Goal: Task Accomplishment & Management: Manage account settings

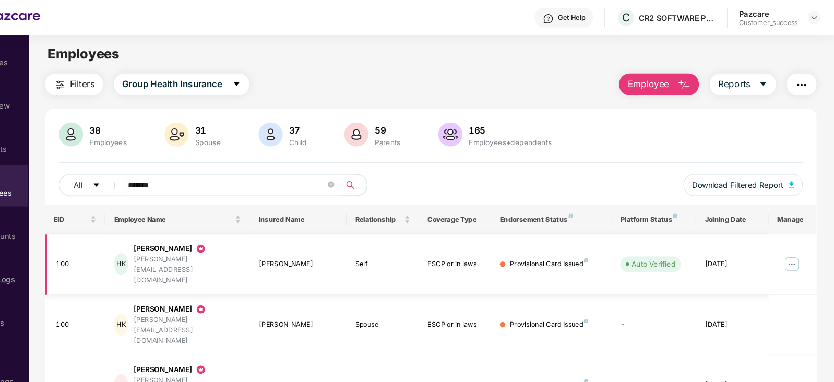
click at [788, 243] on img at bounding box center [793, 251] width 17 height 17
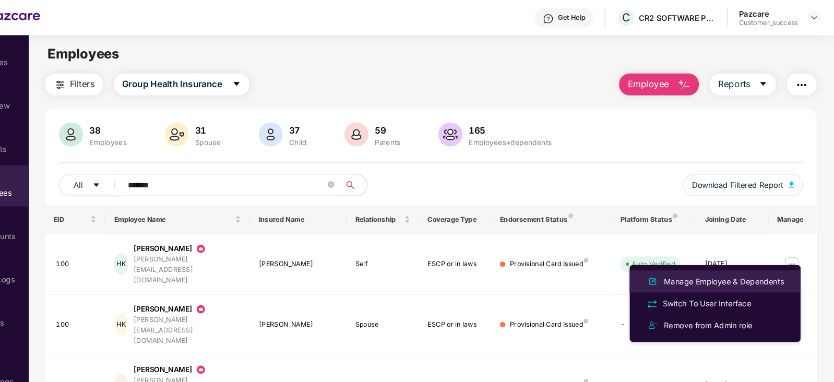
click at [755, 269] on div "Manage Employee & Dependents" at bounding box center [729, 266] width 118 height 11
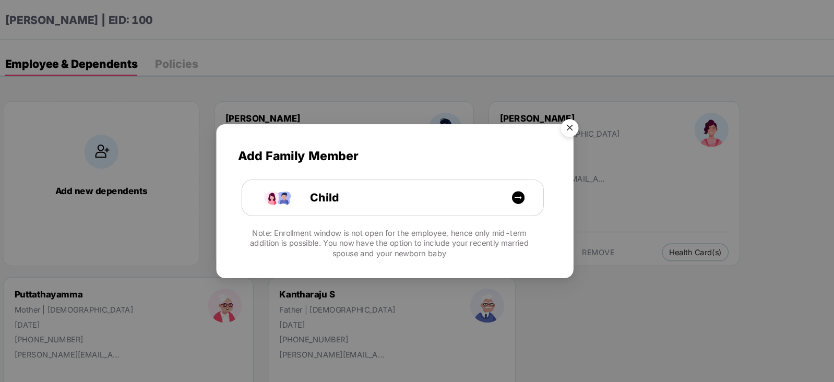
click at [585, 113] on img "Close" at bounding box center [582, 123] width 29 height 29
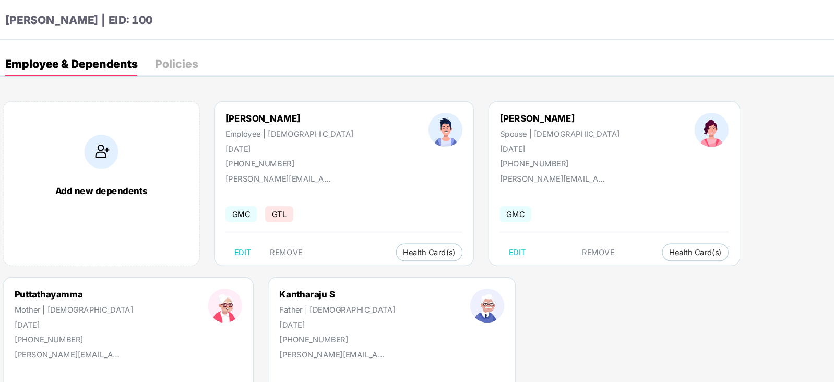
click at [314, 11] on div "Harisha K | EID: 100" at bounding box center [417, 19] width 834 height 38
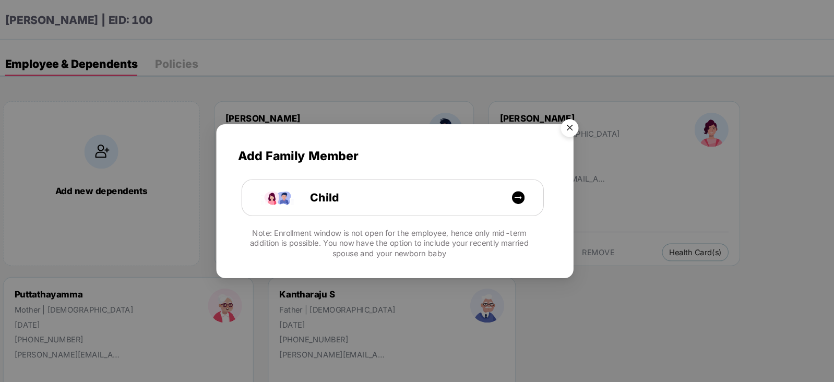
click at [585, 123] on img "Close" at bounding box center [582, 123] width 29 height 29
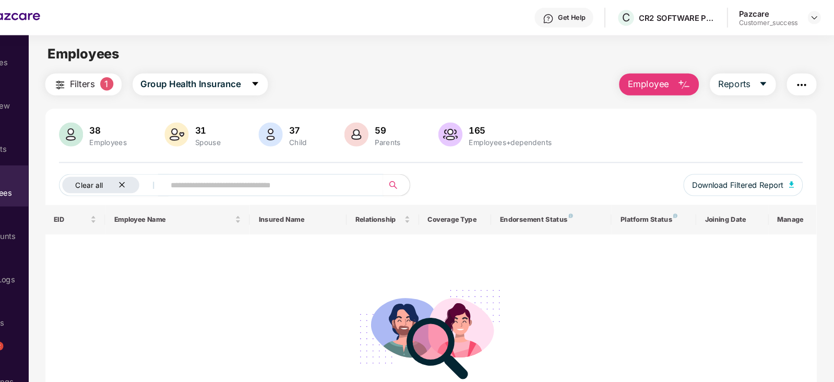
click at [160, 175] on icon "close" at bounding box center [157, 175] width 7 height 7
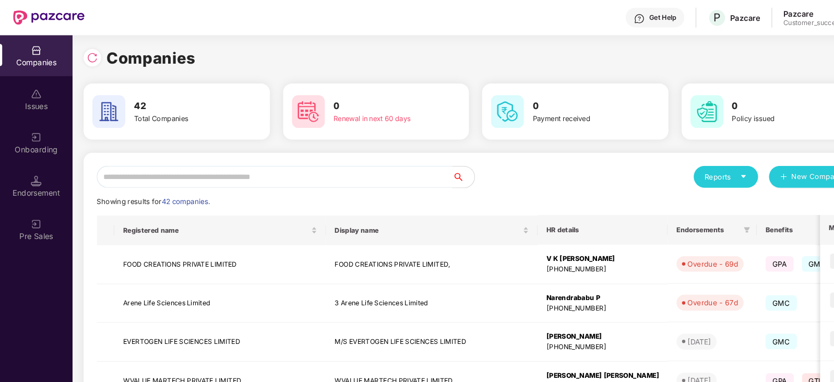
click at [220, 170] on input "text" at bounding box center [261, 168] width 338 height 21
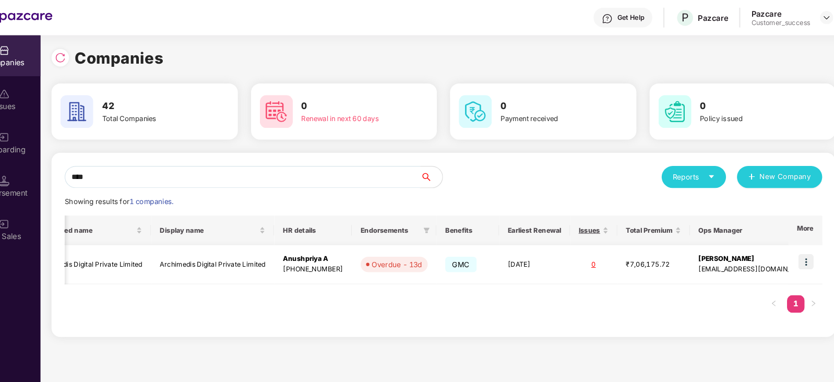
scroll to position [0, 1]
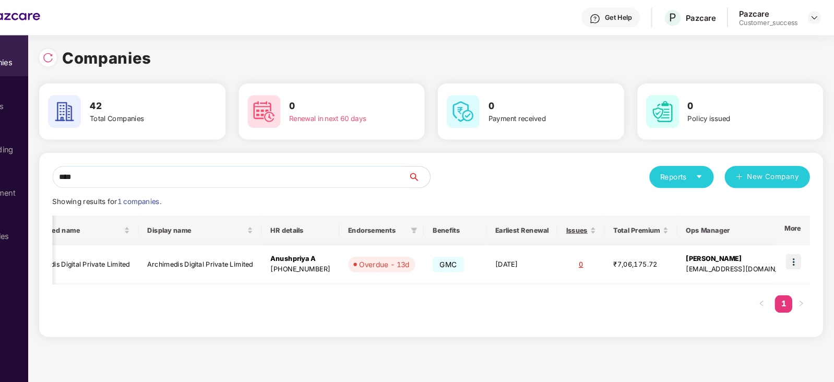
type input "****"
click at [792, 247] on img at bounding box center [795, 248] width 15 height 15
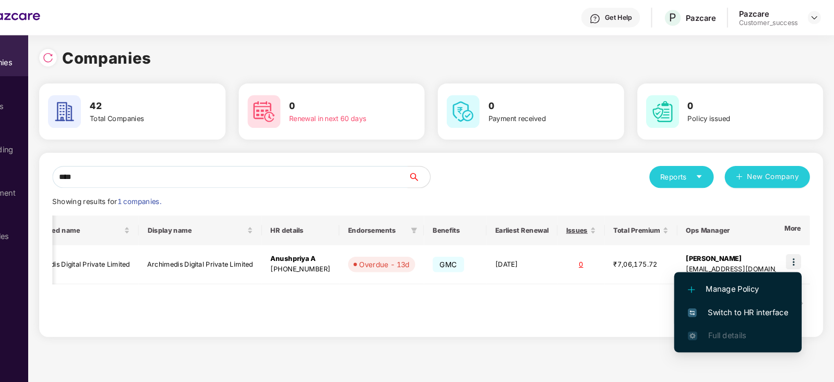
click at [783, 293] on span "Switch to HR interface" at bounding box center [742, 296] width 95 height 11
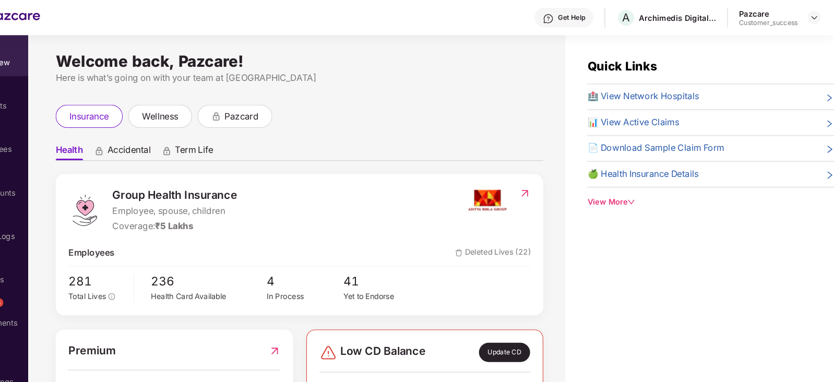
scroll to position [0, 0]
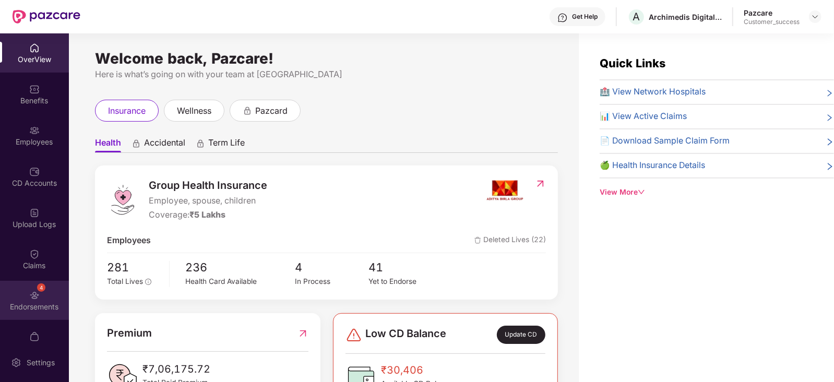
click at [26, 302] on div "Endorsements" at bounding box center [34, 307] width 69 height 10
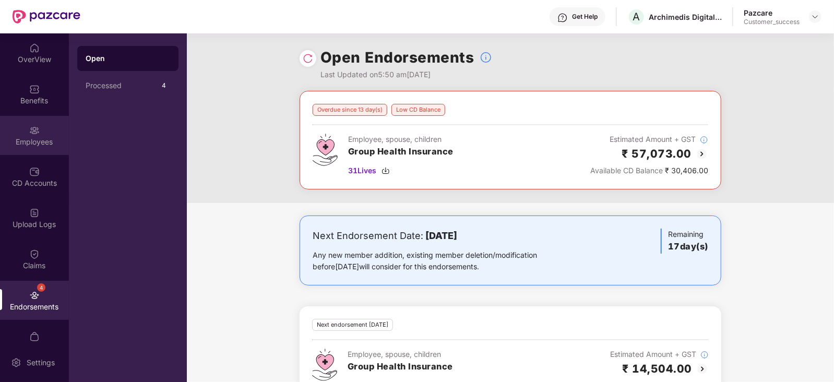
click at [39, 132] on div "Employees" at bounding box center [34, 135] width 69 height 39
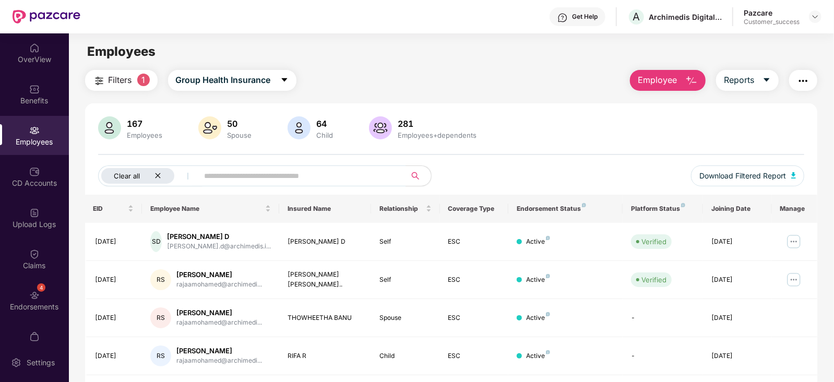
click at [158, 178] on icon "close" at bounding box center [157, 175] width 7 height 7
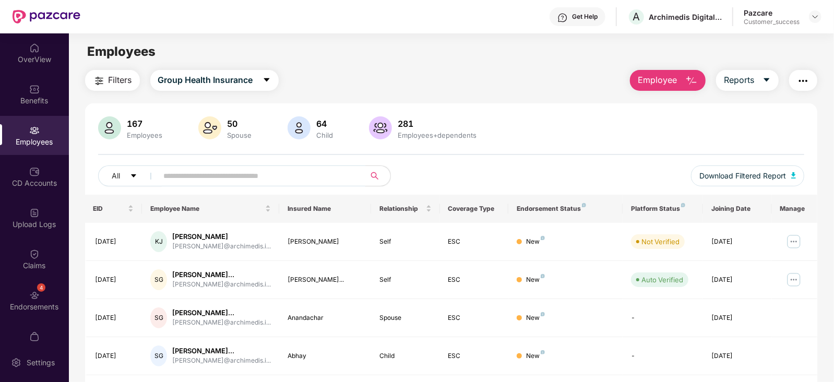
click at [189, 168] on input "text" at bounding box center [257, 176] width 187 height 16
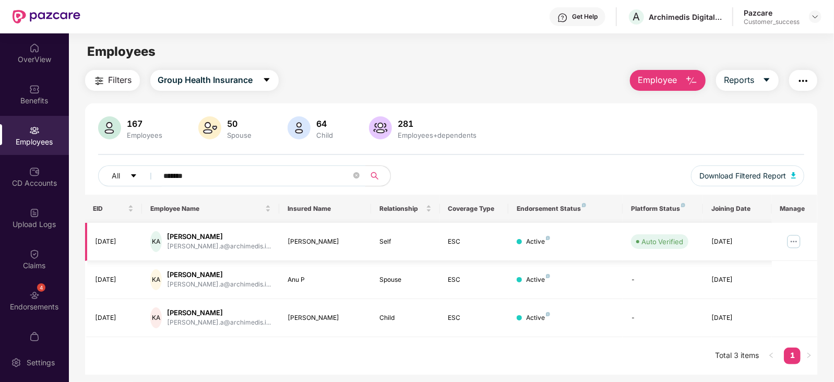
type input "*******"
click at [791, 236] on img at bounding box center [793, 241] width 17 height 17
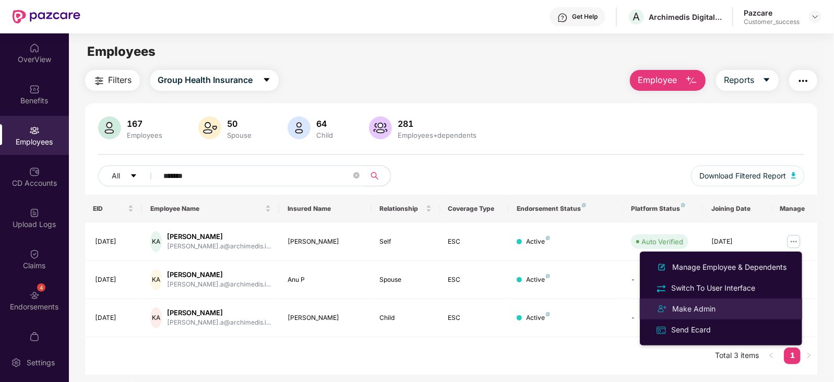
click at [687, 308] on div "Make Admin" at bounding box center [693, 308] width 47 height 11
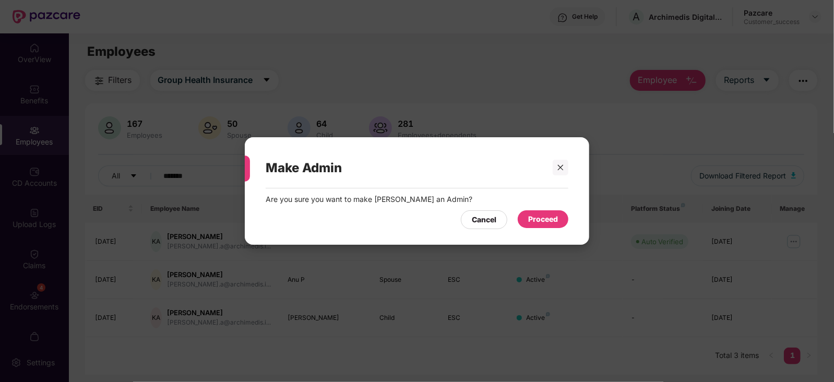
click at [550, 220] on div "Proceed" at bounding box center [543, 218] width 30 height 11
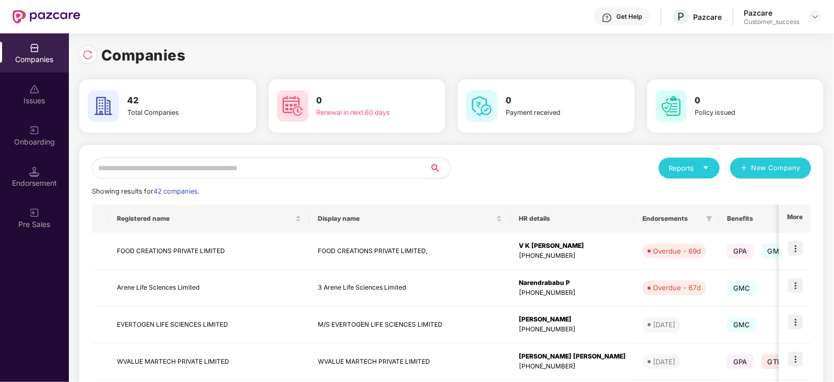
click at [166, 168] on input "text" at bounding box center [261, 168] width 338 height 21
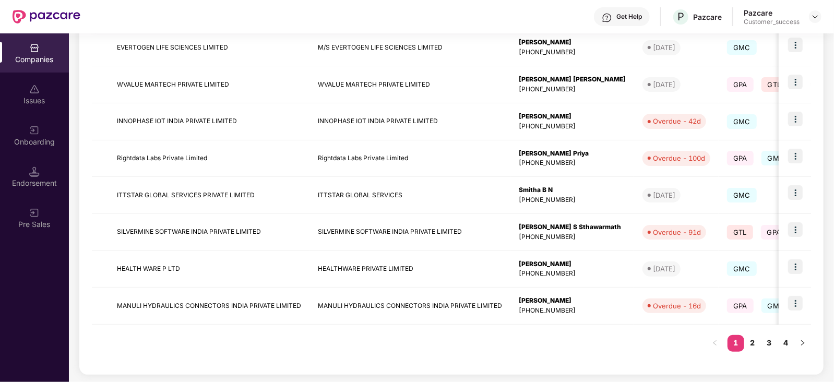
scroll to position [276, 0]
type input "**"
click at [749, 344] on link "2" at bounding box center [752, 343] width 17 height 16
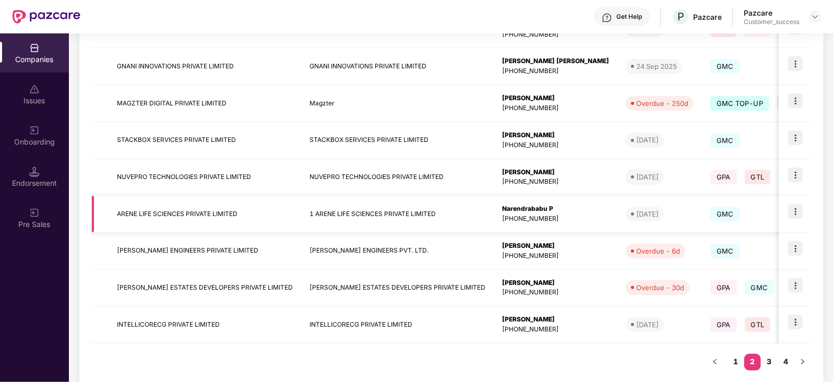
scroll to position [277, 0]
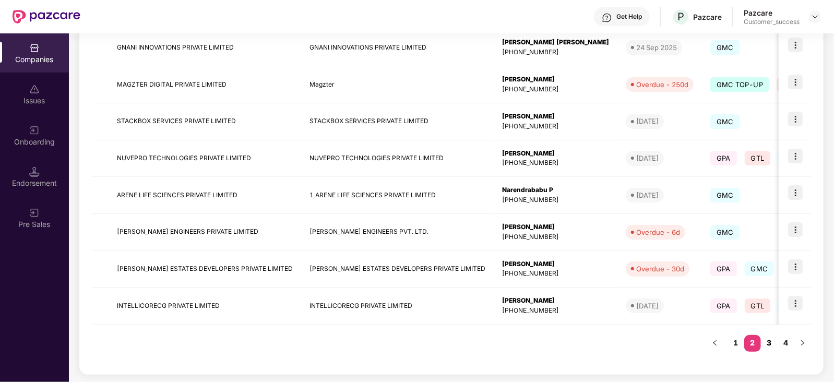
click at [770, 340] on link "3" at bounding box center [769, 343] width 17 height 16
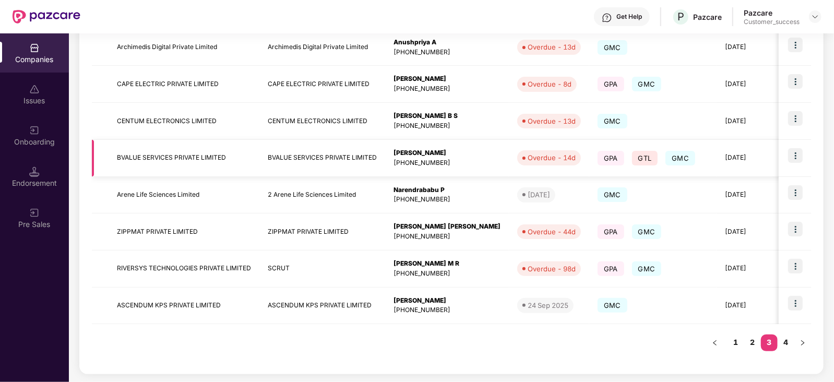
scroll to position [0, 0]
click at [786, 345] on link "4" at bounding box center [785, 342] width 17 height 16
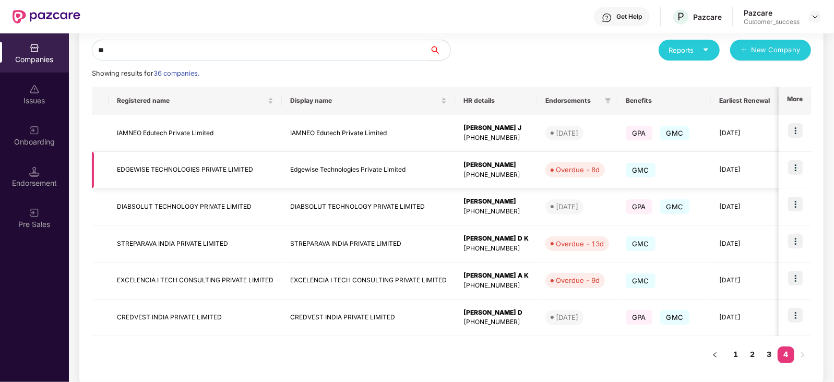
scroll to position [117, 0]
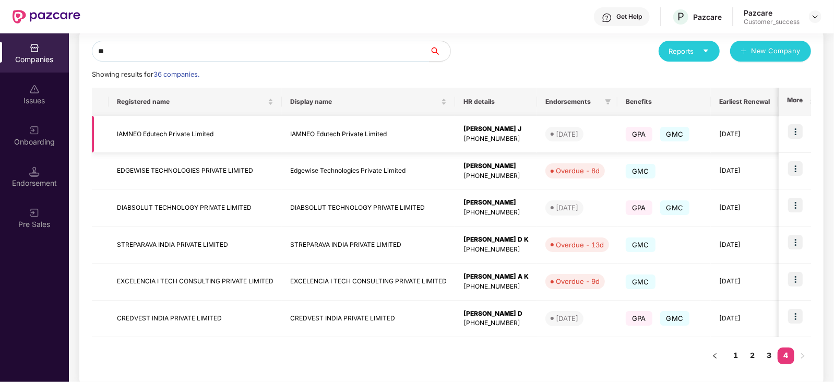
click at [801, 126] on img at bounding box center [795, 131] width 15 height 15
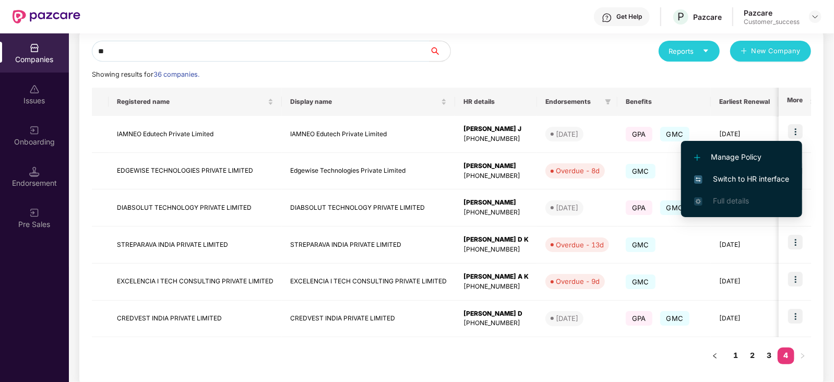
click at [759, 180] on span "Switch to HR interface" at bounding box center [741, 178] width 95 height 11
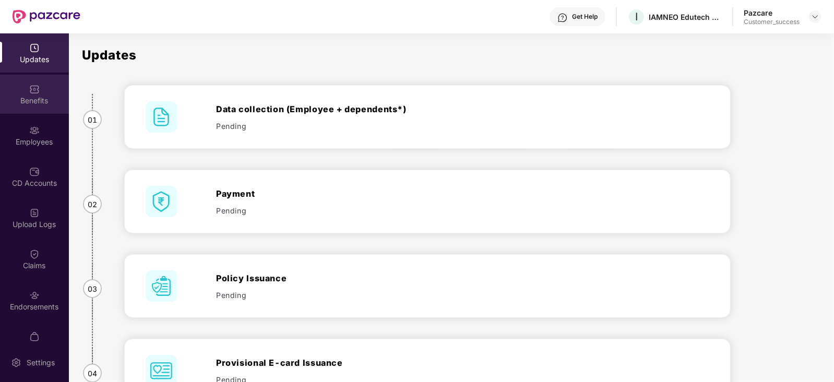
click at [34, 95] on div "Benefits" at bounding box center [34, 100] width 69 height 10
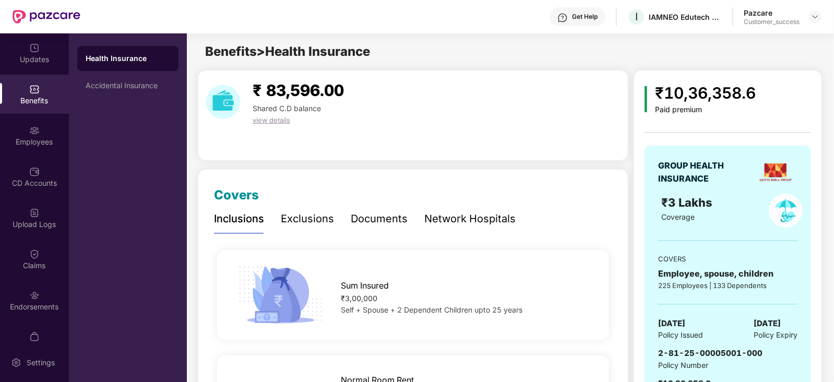
click at [34, 95] on div "Benefits" at bounding box center [34, 100] width 69 height 10
click at [37, 174] on img at bounding box center [34, 171] width 10 height 10
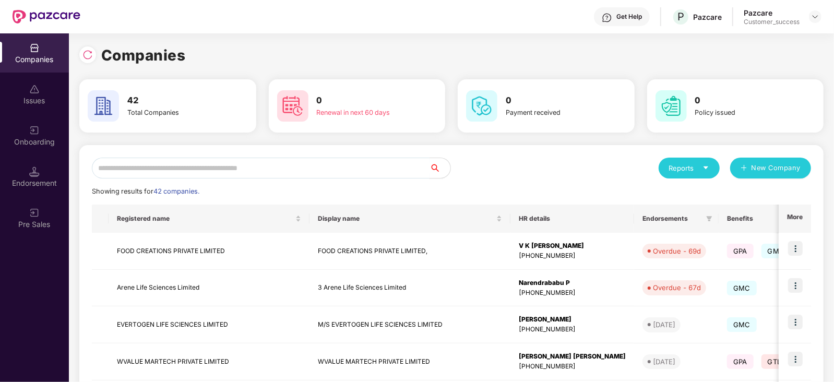
click at [177, 176] on input "text" at bounding box center [261, 168] width 338 height 21
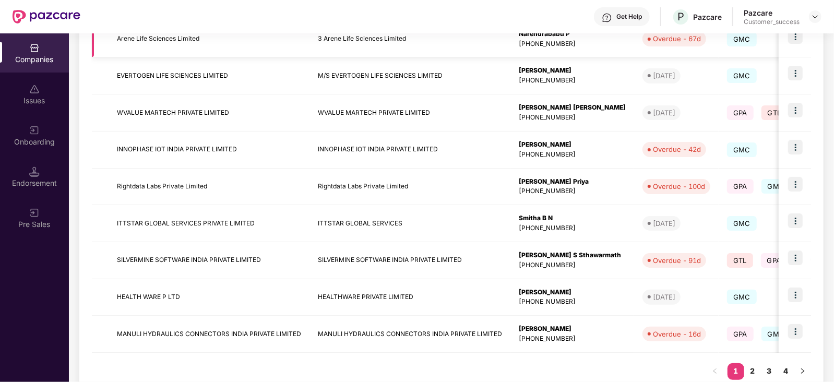
scroll to position [277, 0]
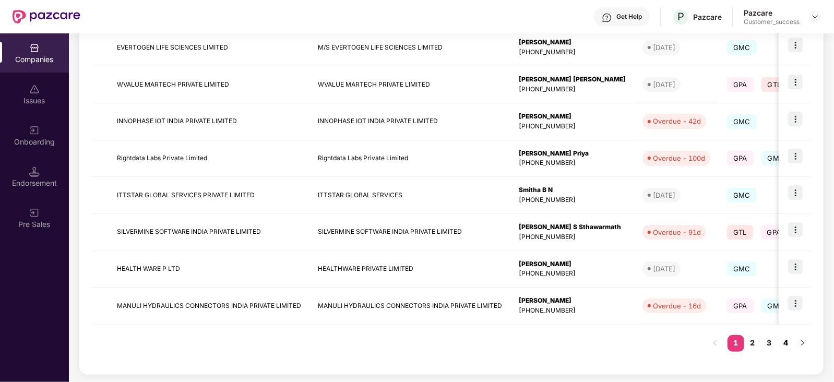
type input "**"
click at [789, 343] on link "4" at bounding box center [785, 343] width 17 height 16
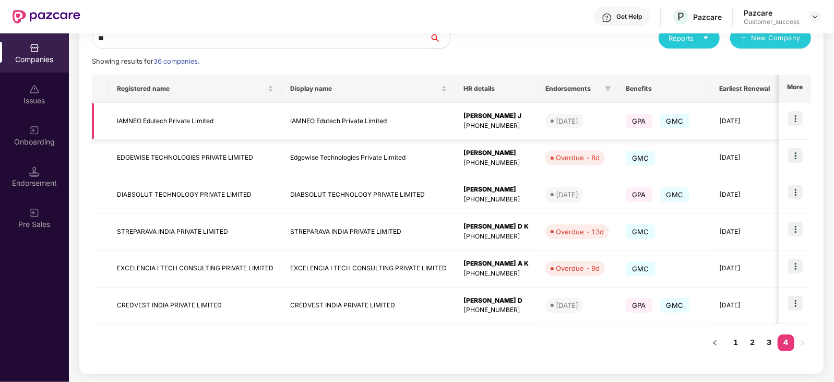
scroll to position [0, 0]
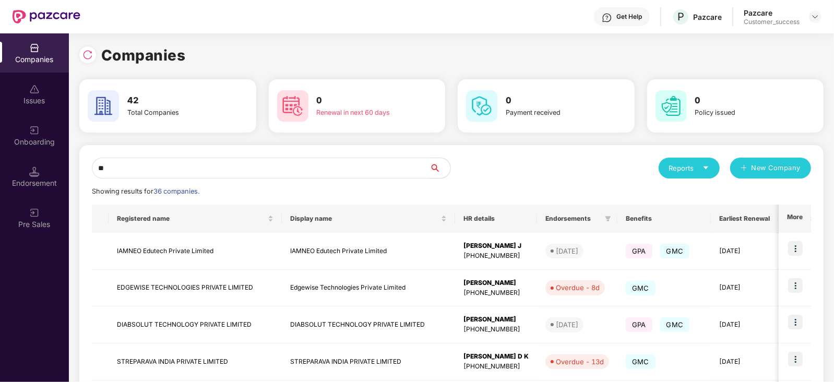
click at [127, 170] on input "**" at bounding box center [261, 168] width 338 height 21
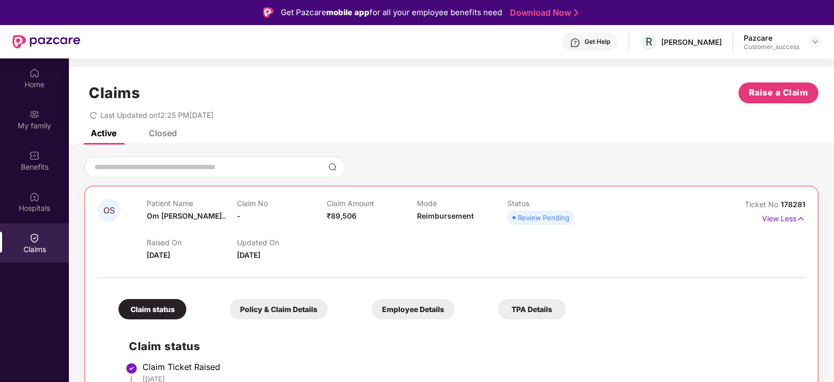
scroll to position [58, 0]
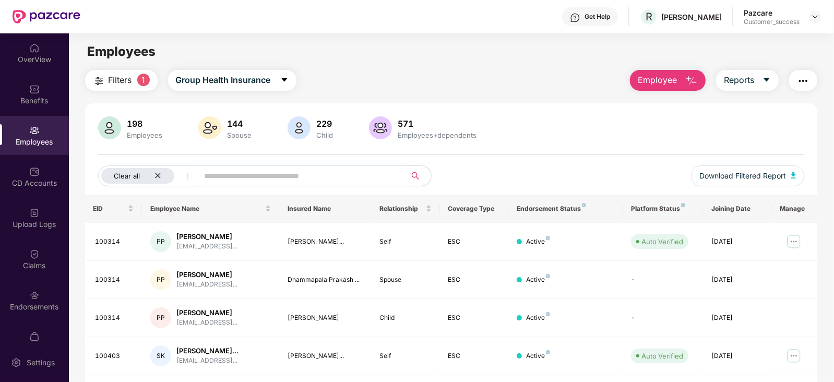
click at [161, 179] on div "Clear all" at bounding box center [137, 176] width 73 height 16
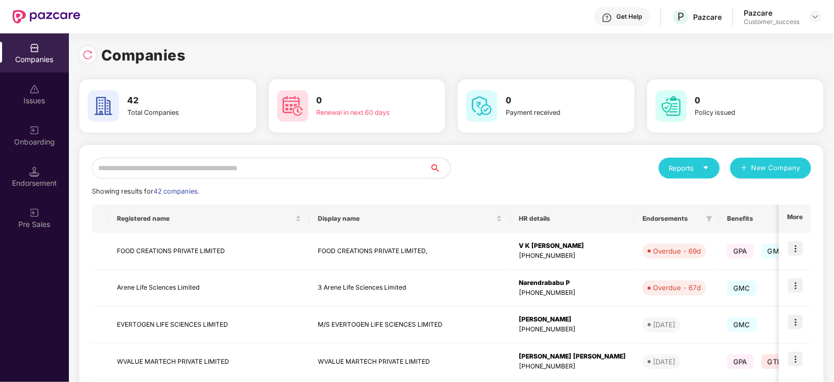
click at [143, 172] on input "text" at bounding box center [261, 168] width 338 height 21
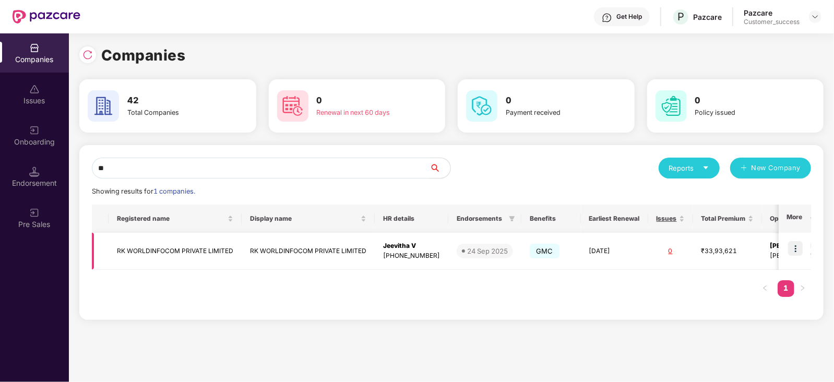
type input "**"
drag, startPoint x: 236, startPoint y: 249, endPoint x: 110, endPoint y: 249, distance: 126.3
click at [110, 249] on td "RK WORLDINFOCOM PRIVATE LIMITED" at bounding box center [175, 251] width 133 height 37
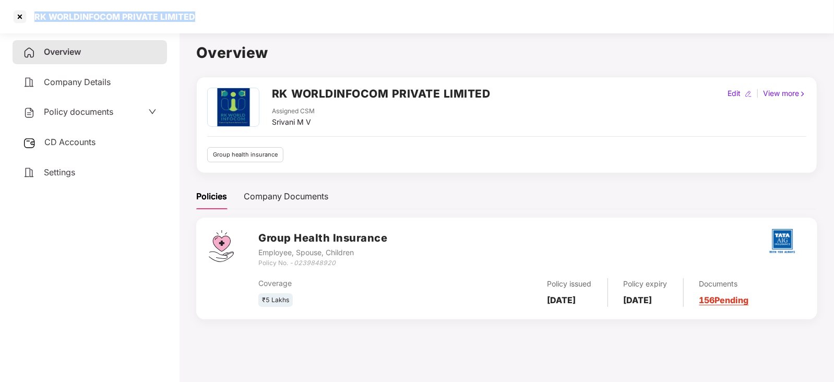
drag, startPoint x: 193, startPoint y: 15, endPoint x: 31, endPoint y: 22, distance: 161.9
click at [31, 22] on div "RK WORLDINFOCOM PRIVATE LIMITED" at bounding box center [103, 16] width 184 height 17
copy div "RK WORLDINFOCOM PRIVATE LIMITED"
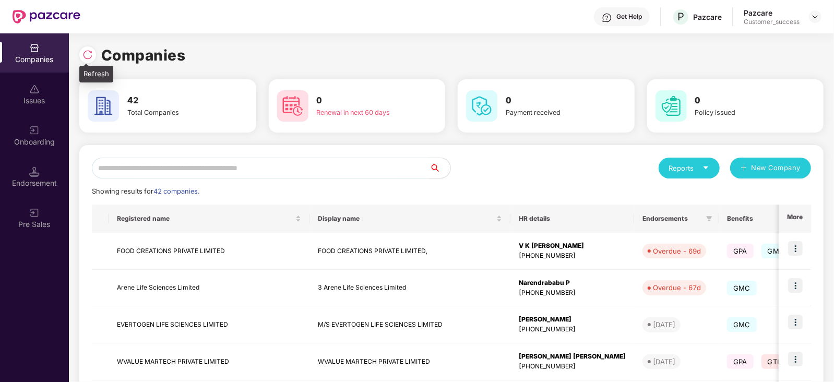
click at [86, 55] on img at bounding box center [87, 55] width 10 height 10
click at [89, 58] on img at bounding box center [87, 55] width 10 height 10
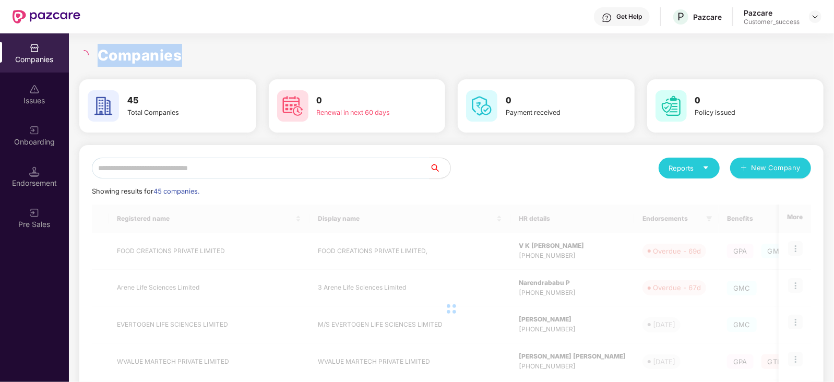
click at [89, 58] on div at bounding box center [85, 54] width 12 height 9
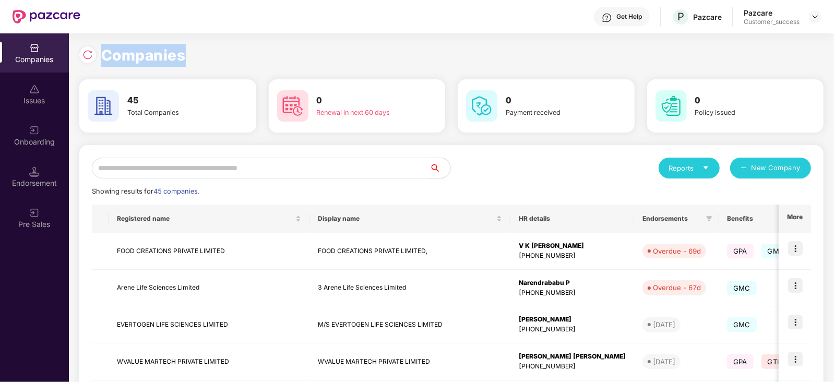
click at [269, 51] on div "Companies" at bounding box center [451, 55] width 744 height 23
click at [87, 56] on img at bounding box center [87, 55] width 10 height 10
click at [180, 170] on input "text" at bounding box center [261, 168] width 338 height 21
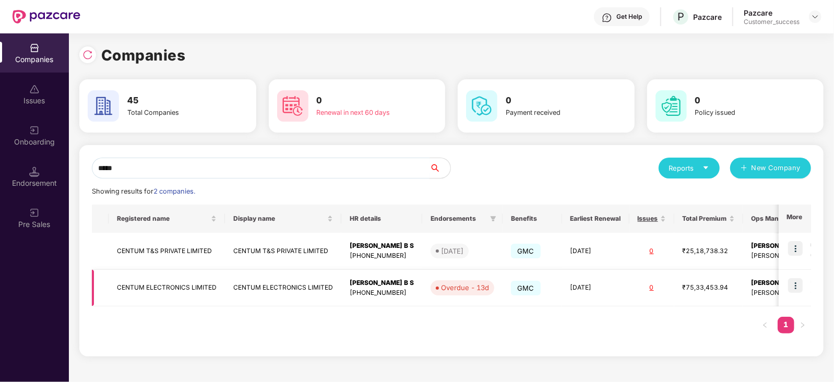
type input "*****"
click at [797, 281] on img at bounding box center [795, 285] width 15 height 15
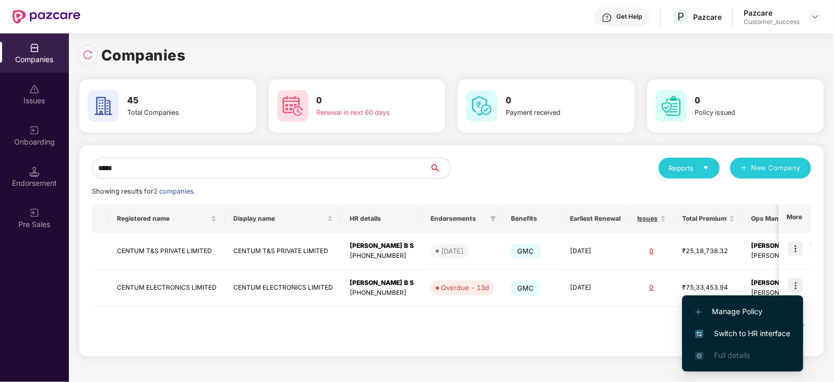
click at [751, 333] on span "Switch to HR interface" at bounding box center [742, 333] width 95 height 11
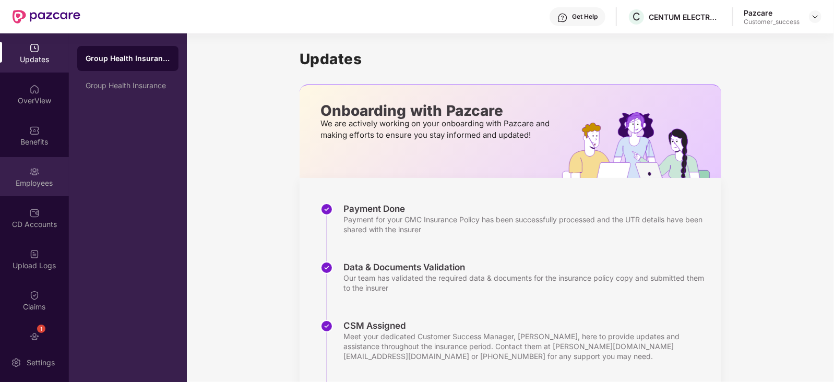
click at [30, 185] on div "Employees" at bounding box center [34, 183] width 69 height 10
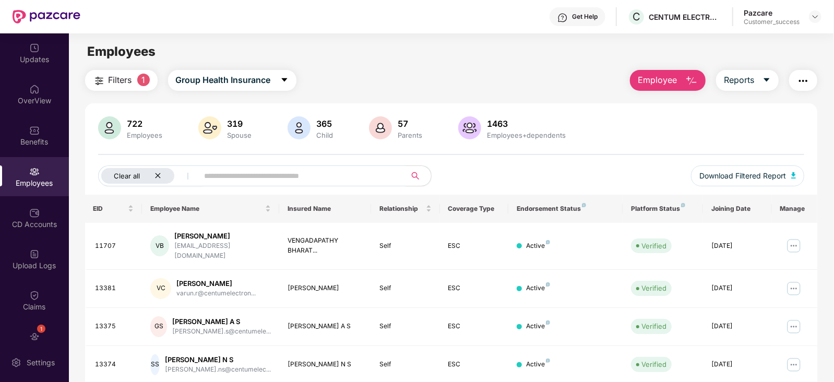
click at [155, 180] on div "Clear all" at bounding box center [137, 176] width 73 height 16
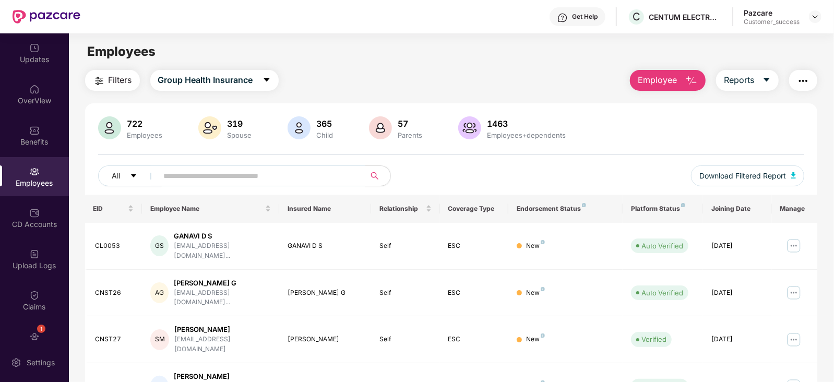
click at [171, 178] on input "text" at bounding box center [257, 176] width 187 height 16
paste input "*****"
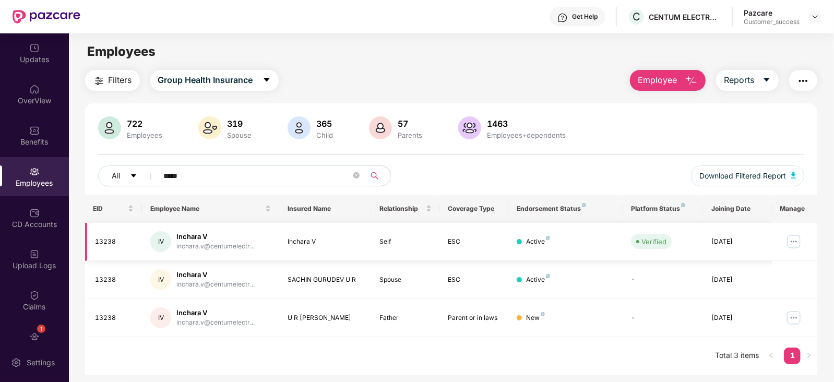
type input "*****"
click at [795, 239] on img at bounding box center [793, 241] width 17 height 17
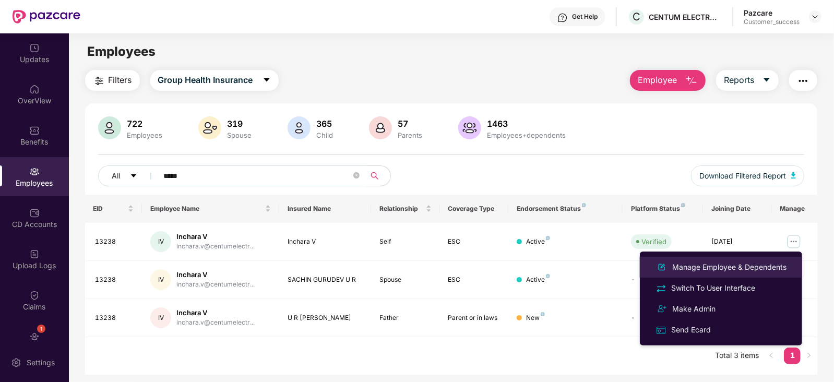
click at [719, 269] on div "Manage Employee & Dependents" at bounding box center [729, 266] width 118 height 11
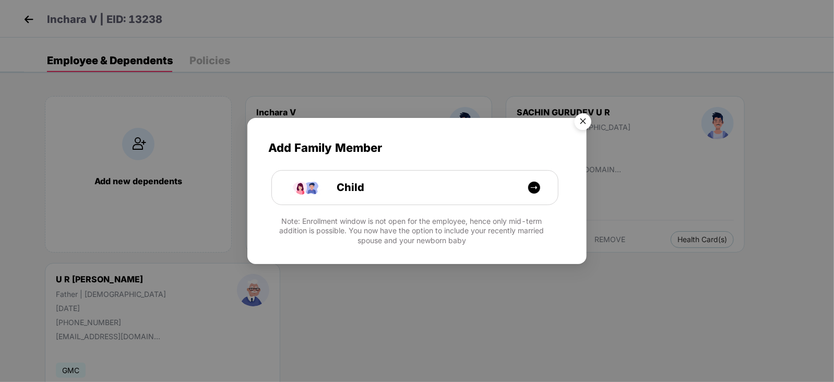
click at [584, 121] on img "Close" at bounding box center [582, 123] width 29 height 29
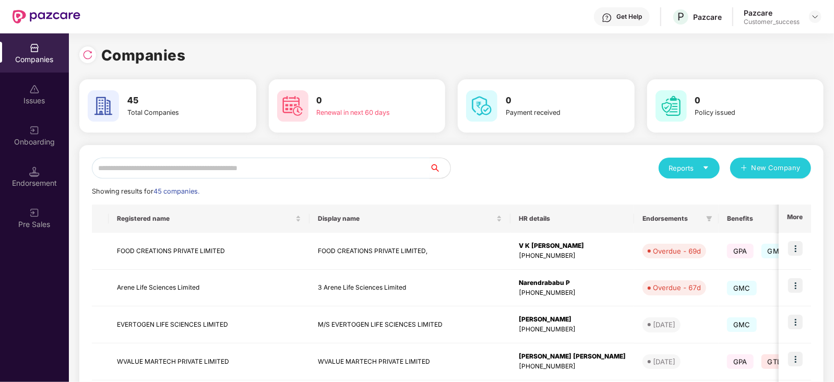
click at [182, 165] on input "text" at bounding box center [261, 168] width 338 height 21
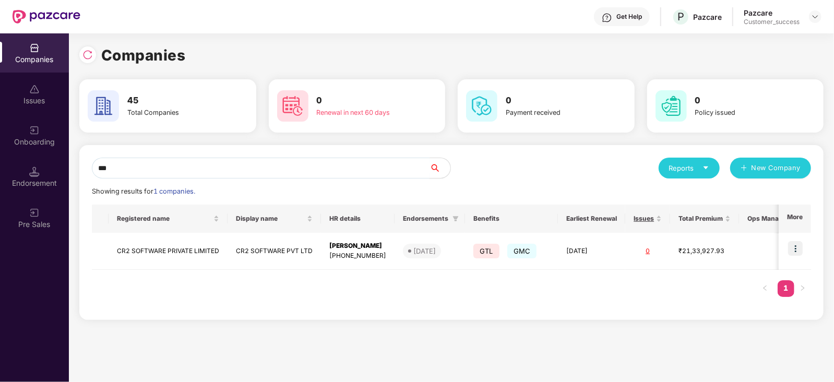
type input "***"
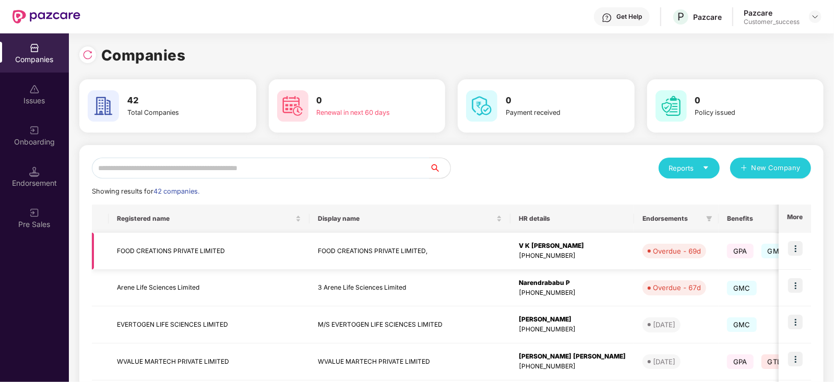
click at [395, 250] on td "FOOD CREATIONS PRIVATE LIMITED," at bounding box center [409, 251] width 201 height 37
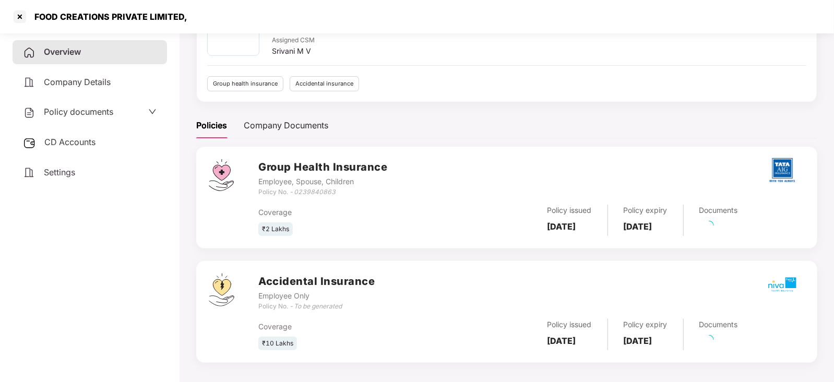
scroll to position [76, 0]
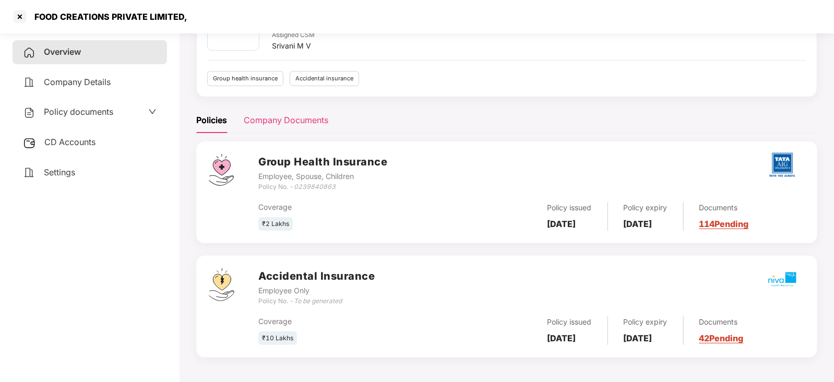
click at [282, 123] on div "Company Documents" at bounding box center [286, 120] width 85 height 13
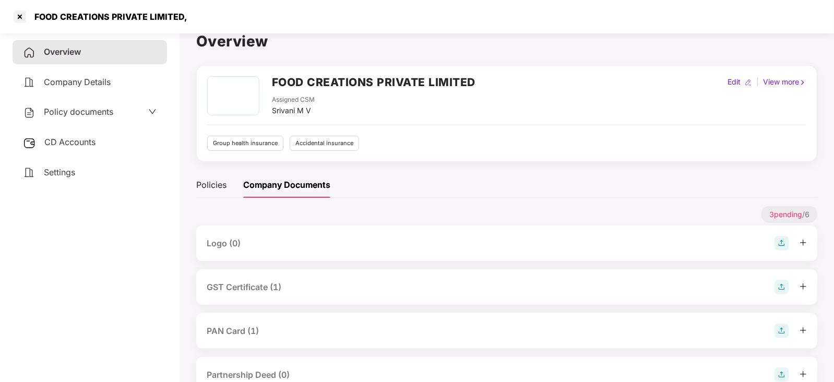
scroll to position [0, 0]
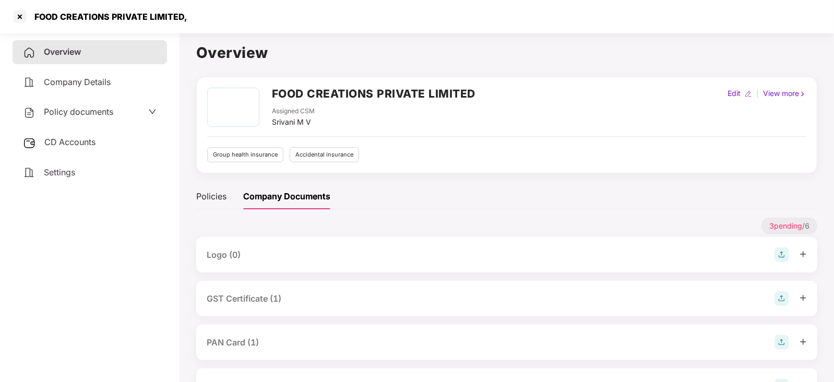
click at [89, 82] on span "Company Details" at bounding box center [77, 82] width 67 height 10
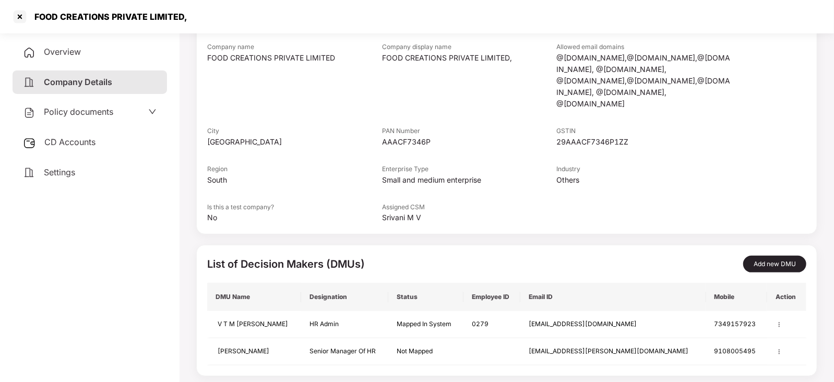
scroll to position [117, 0]
drag, startPoint x: 243, startPoint y: 248, endPoint x: 322, endPoint y: 253, distance: 79.4
click at [322, 259] on span "List of Decision Makers (DMUs)" at bounding box center [286, 265] width 158 height 13
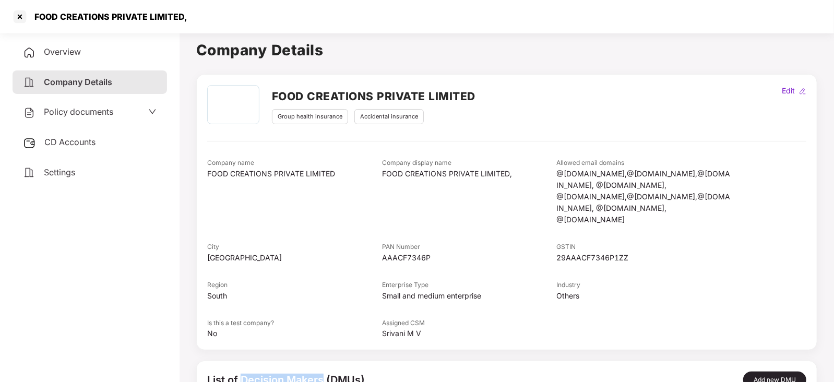
scroll to position [0, 0]
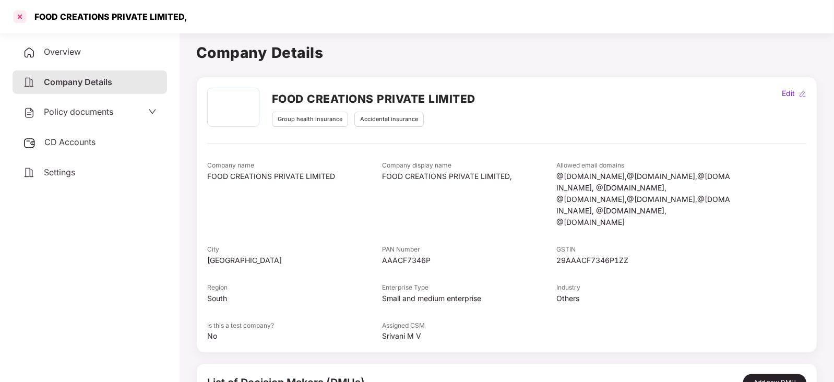
click at [21, 14] on div at bounding box center [19, 16] width 17 height 17
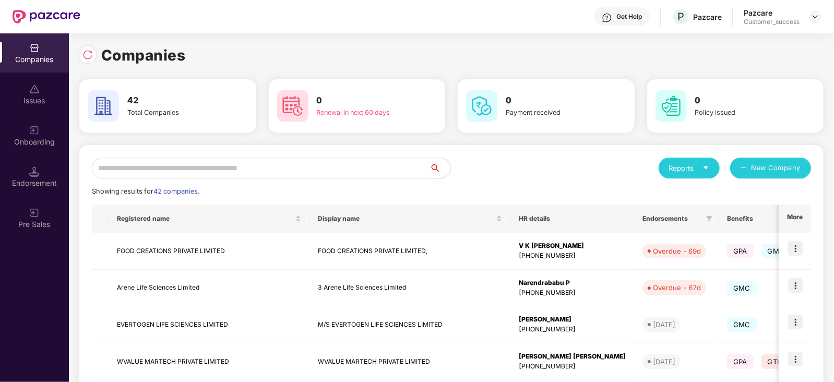
click at [159, 165] on input "text" at bounding box center [261, 168] width 338 height 21
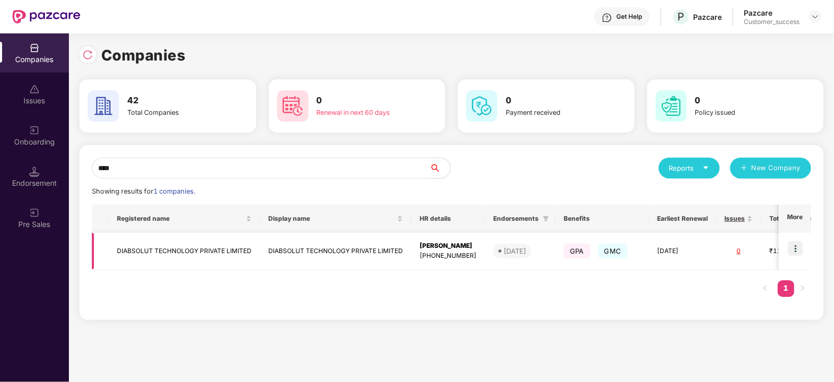
type input "****"
click at [800, 245] on img at bounding box center [795, 248] width 15 height 15
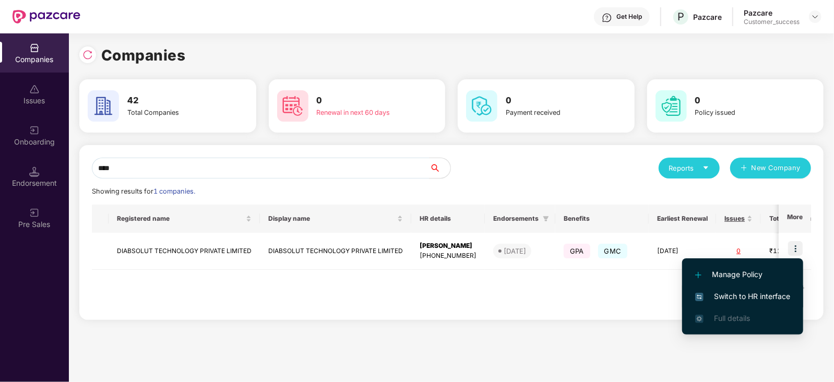
click at [758, 291] on span "Switch to HR interface" at bounding box center [742, 296] width 95 height 11
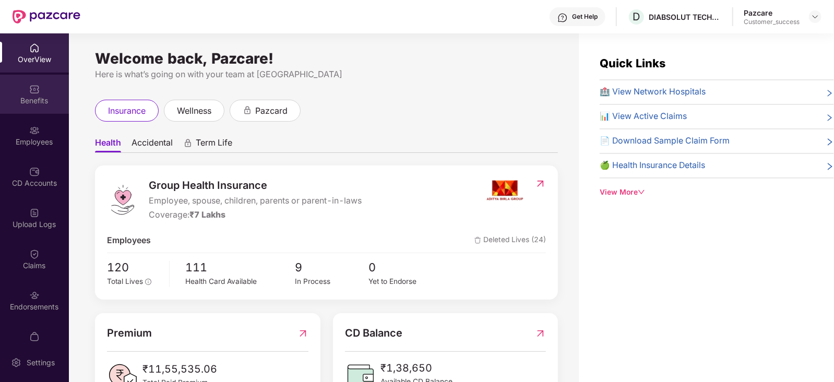
click at [37, 88] on img at bounding box center [34, 89] width 10 height 10
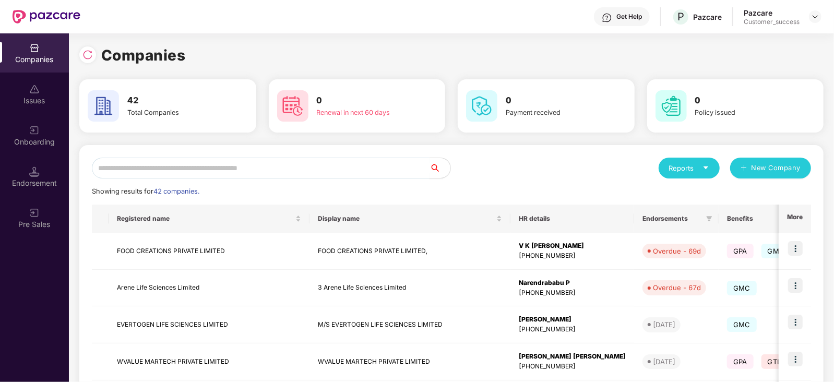
click at [172, 169] on input "text" at bounding box center [261, 168] width 338 height 21
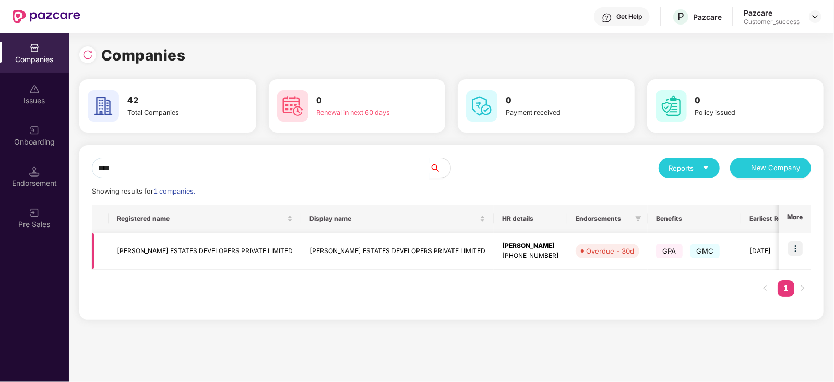
type input "****"
click at [796, 246] on img at bounding box center [795, 248] width 15 height 15
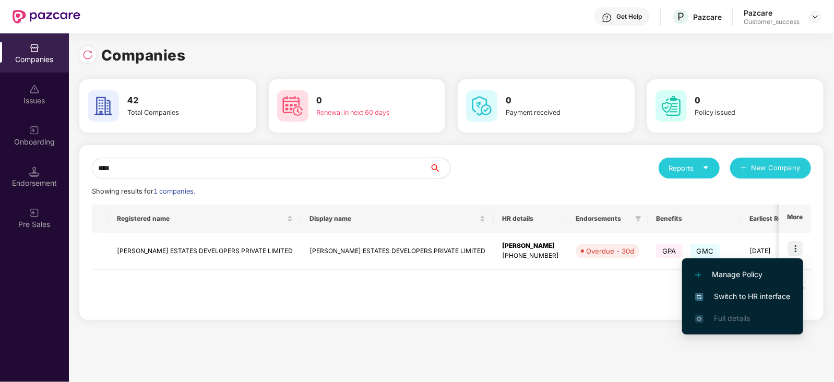
click at [769, 296] on span "Switch to HR interface" at bounding box center [742, 296] width 95 height 11
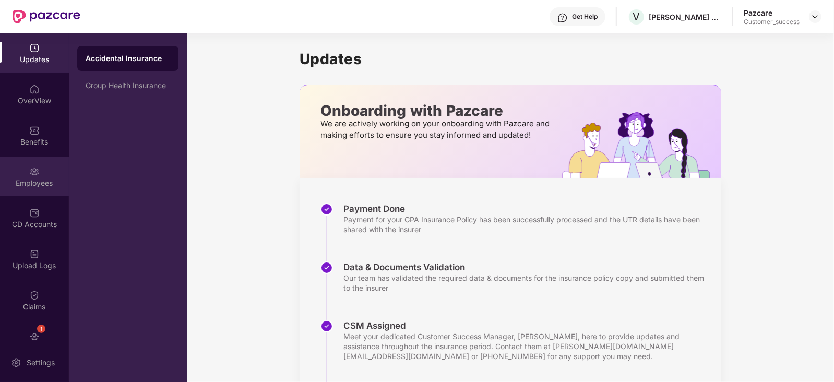
click at [44, 179] on div "Employees" at bounding box center [34, 183] width 69 height 10
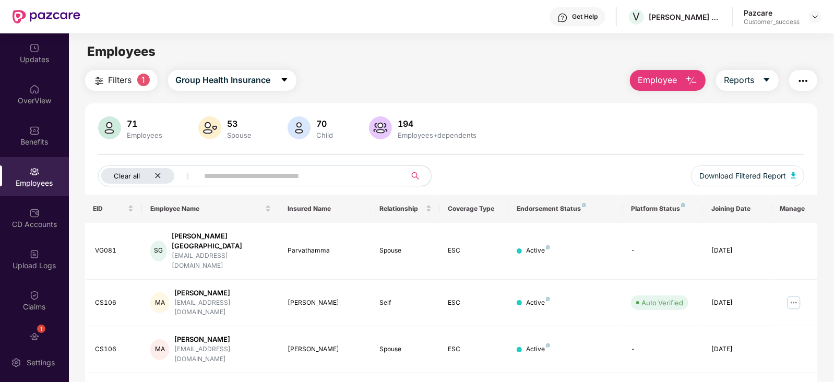
click at [155, 174] on icon "close" at bounding box center [157, 175] width 7 height 7
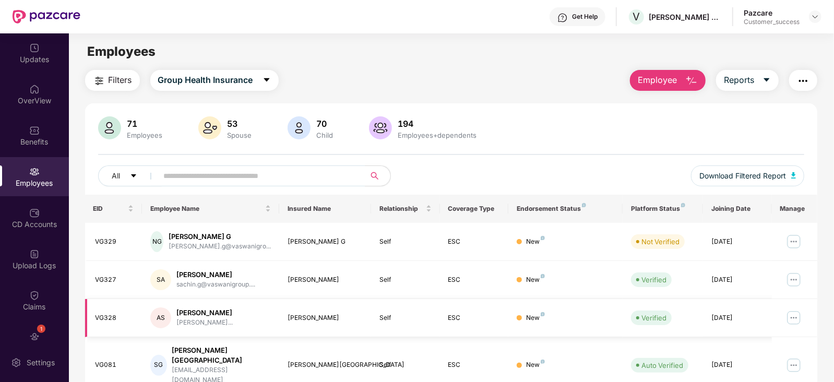
scroll to position [258, 0]
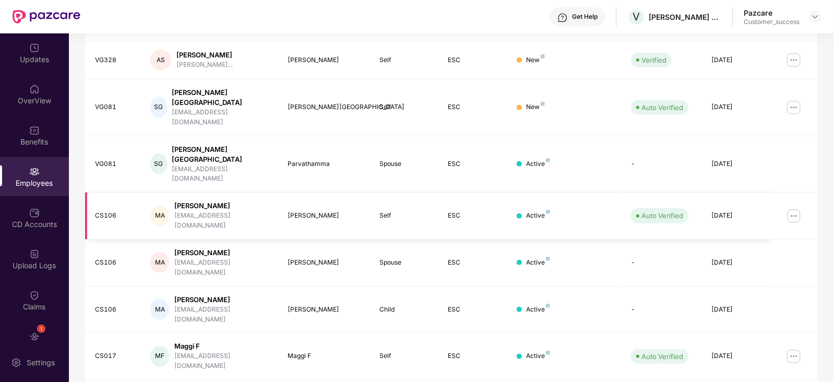
click at [793, 208] on img at bounding box center [793, 216] width 17 height 17
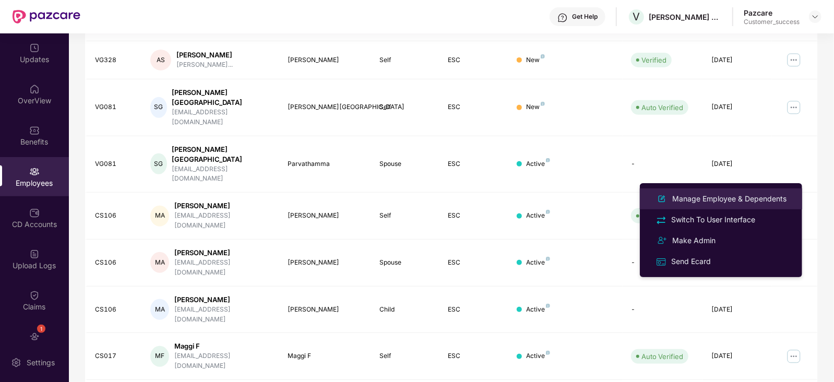
click at [724, 191] on li "Manage Employee & Dependents" at bounding box center [721, 198] width 162 height 21
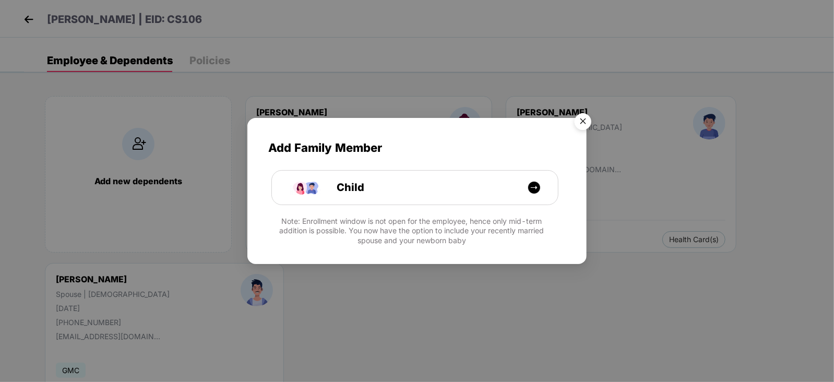
click at [583, 116] on img "Close" at bounding box center [582, 123] width 29 height 29
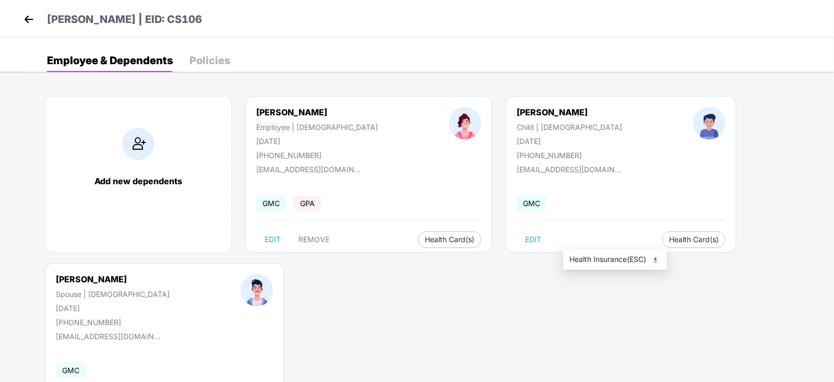
click at [657, 259] on img at bounding box center [655, 260] width 10 height 10
